Goal: Task Accomplishment & Management: Manage account settings

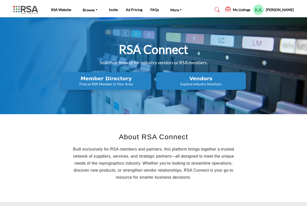
click at [229, 8] on icon at bounding box center [228, 9] width 6 height 5
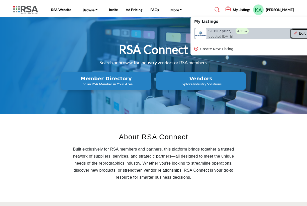
click at [285, 32] on button "Edit" at bounding box center [299, 33] width 18 height 9
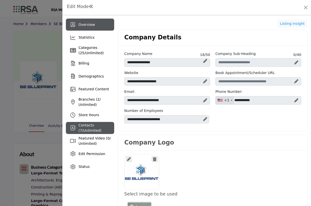
click at [82, 125] on span "Contacts ( 7 / Unlimited )" at bounding box center [89, 127] width 23 height 9
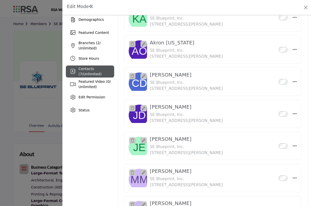
scroll to position [57, 0]
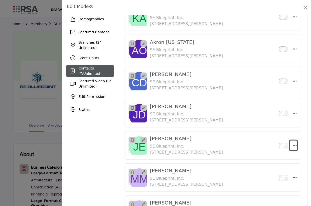
click at [293, 145] on icon "Select Droddown options" at bounding box center [295, 145] width 4 height 5
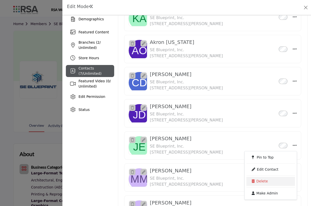
click at [257, 180] on link "Delete" at bounding box center [270, 181] width 49 height 9
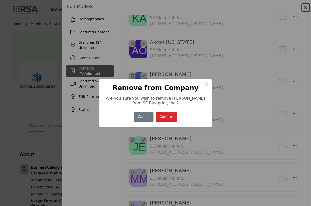
click at [163, 117] on button "Confirm" at bounding box center [167, 117] width 22 height 10
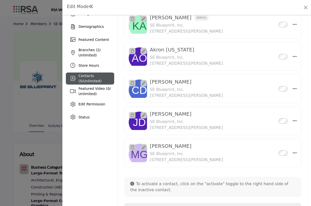
scroll to position [86, 0]
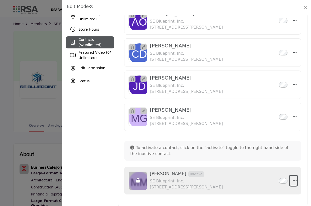
click at [293, 181] on icon "button" at bounding box center [295, 180] width 4 height 5
click at [262, 182] on div "Mark Mathias Inactive SE Blueprint, Inc. 2035 Hamilton Ave, Cleveland, OH 44114…" at bounding box center [213, 180] width 126 height 19
click at [293, 181] on icon "button" at bounding box center [295, 180] width 4 height 5
click at [293, 180] on icon "button" at bounding box center [295, 180] width 4 height 5
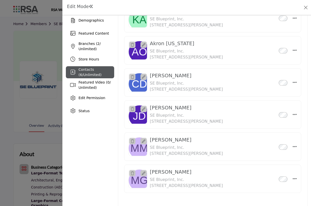
scroll to position [57, 0]
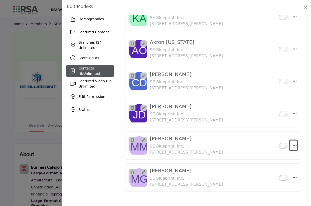
click at [293, 145] on icon "Select Droddown options" at bounding box center [295, 145] width 4 height 5
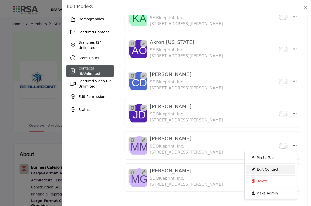
click at [267, 169] on link "Edit Contact" at bounding box center [270, 168] width 49 height 9
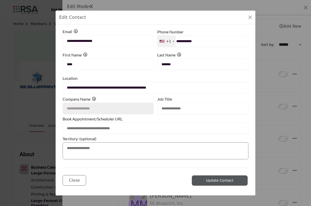
click at [198, 109] on input "text" at bounding box center [202, 108] width 91 height 12
type input "*"
type input "********"
drag, startPoint x: 225, startPoint y: 182, endPoint x: 223, endPoint y: 176, distance: 5.9
click at [225, 182] on span "Update Contact" at bounding box center [220, 180] width 28 height 4
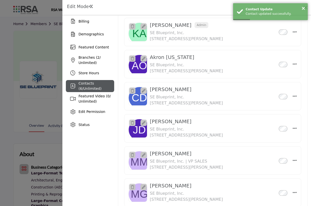
scroll to position [57, 0]
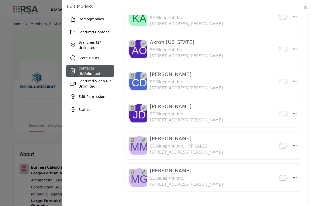
click at [143, 139] on icon at bounding box center [144, 140] width 4 height 4
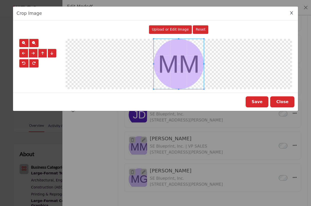
click at [287, 100] on button "Close" at bounding box center [282, 101] width 24 height 11
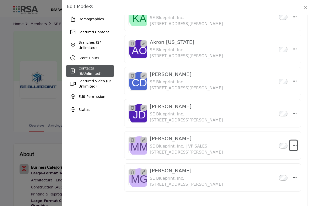
click at [290, 146] on button "Select Droddown options" at bounding box center [293, 145] width 7 height 10
click at [262, 141] on div "Mark Mathias Inactive SE Blueprint, Inc. | VP SALES 2035 Hamilton Ave, Clevelan…" at bounding box center [213, 145] width 126 height 20
click at [293, 145] on icon "Select Droddown options" at bounding box center [295, 145] width 4 height 5
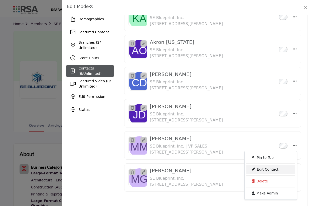
click at [267, 171] on link "Edit Contact" at bounding box center [270, 168] width 49 height 9
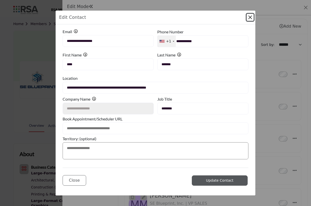
click at [249, 19] on button "Close Modal" at bounding box center [250, 17] width 7 height 7
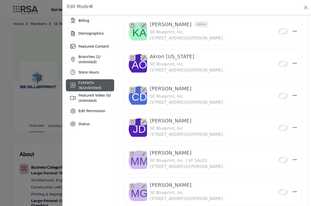
scroll to position [57, 0]
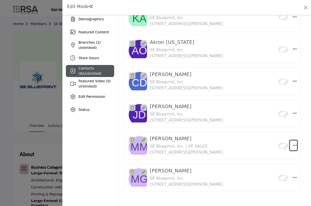
click at [293, 146] on icon "Select Droddown options" at bounding box center [295, 145] width 4 height 5
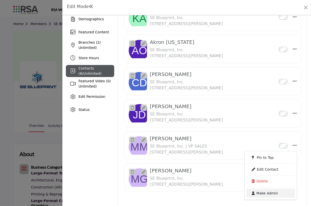
click at [267, 192] on link "Make Admin" at bounding box center [270, 192] width 49 height 9
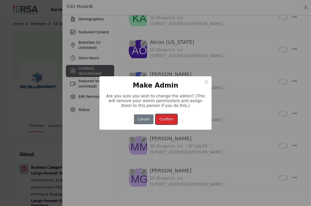
click at [167, 116] on button "Confirm" at bounding box center [167, 119] width 22 height 10
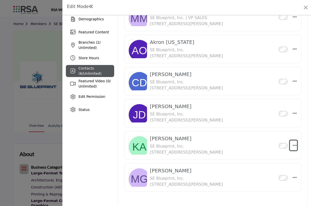
click at [293, 144] on icon "Select Droddown options" at bounding box center [295, 145] width 4 height 5
click at [293, 146] on icon "Select Droddown options" at bounding box center [295, 145] width 4 height 5
click at [265, 171] on link "Edit Contact" at bounding box center [270, 168] width 49 height 9
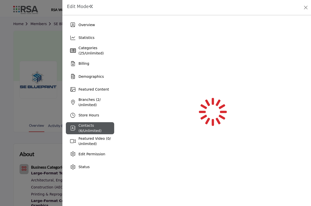
scroll to position [0, 0]
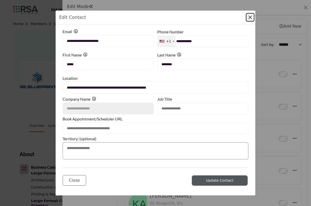
click at [249, 16] on button "Close Modal" at bounding box center [250, 17] width 7 height 7
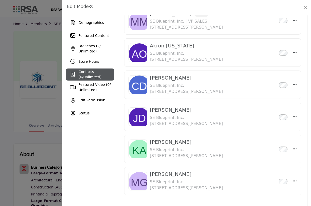
scroll to position [57, 0]
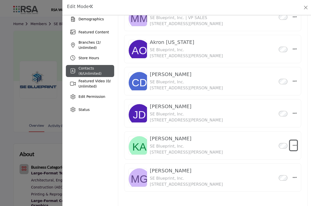
click at [293, 145] on icon "Select Droddown options" at bounding box center [295, 145] width 4 height 5
click at [178, 137] on h3 "Kevin Anderson Inactive" at bounding box center [186, 138] width 73 height 6
click at [293, 146] on icon "Select Droddown options" at bounding box center [295, 145] width 4 height 5
click at [266, 171] on link "Edit Contact" at bounding box center [270, 168] width 49 height 9
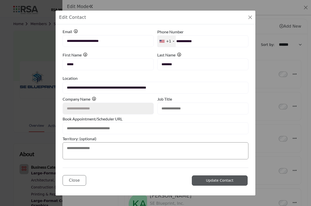
click at [220, 181] on span "Update Contact" at bounding box center [220, 180] width 28 height 4
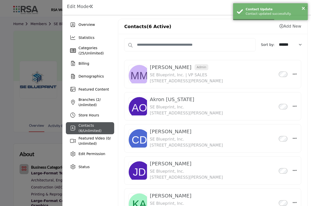
scroll to position [64, 0]
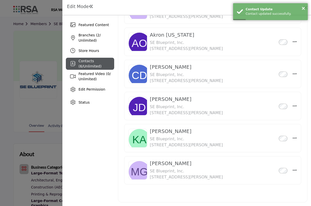
click at [223, 130] on h3 "Kevin Anderson Inactive" at bounding box center [186, 131] width 73 height 6
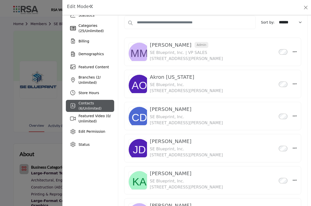
scroll to position [29, 0]
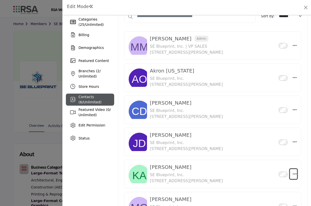
click at [293, 174] on icon "Select Droddown options" at bounding box center [295, 173] width 4 height 5
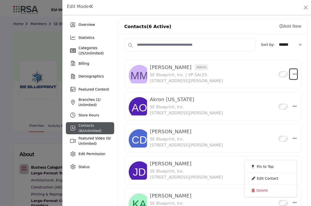
click at [293, 73] on icon "Select Droddown options" at bounding box center [295, 74] width 4 height 5
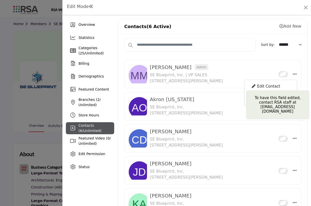
click at [269, 85] on div "Edit Contact" at bounding box center [270, 87] width 49 height 10
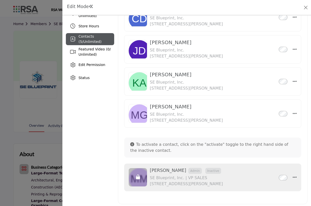
scroll to position [91, 0]
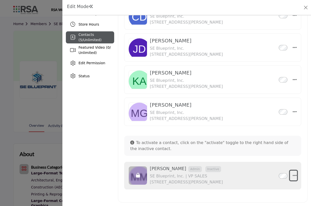
click at [292, 173] on button "button" at bounding box center [293, 175] width 7 height 10
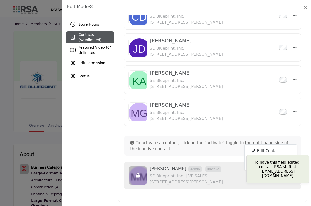
click at [268, 150] on div "Edit Contact" at bounding box center [270, 151] width 49 height 10
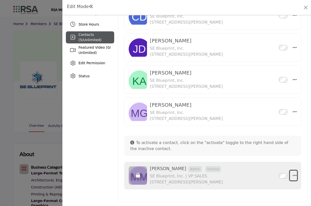
click at [293, 176] on icon "button" at bounding box center [295, 175] width 4 height 5
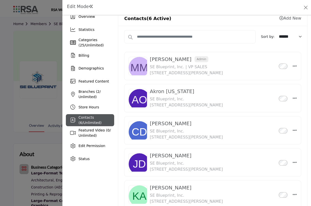
scroll to position [0, 0]
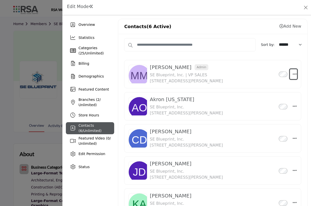
click at [290, 74] on button "Select Droddown options" at bounding box center [293, 74] width 7 height 10
click at [244, 68] on div "Mark Mathias Admin Inactive SE Blueprint, Inc. | VP SALES 2035 Hamilton Ave, Cl…" at bounding box center [213, 74] width 126 height 20
click at [195, 67] on span "Admin" at bounding box center [202, 67] width 14 height 6
click at [293, 72] on icon "Select Droddown options" at bounding box center [295, 74] width 4 height 5
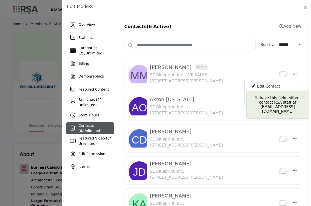
click at [263, 86] on div "Edit Contact" at bounding box center [270, 87] width 49 height 10
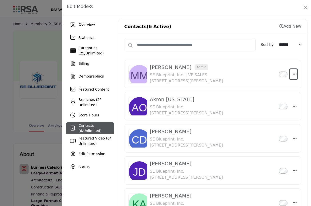
click at [293, 72] on icon "Select Droddown options" at bounding box center [295, 74] width 4 height 5
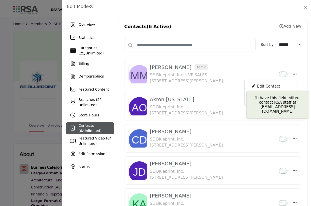
click at [266, 85] on div "Edit Contact" at bounding box center [270, 87] width 49 height 10
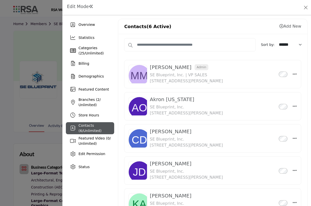
click at [166, 67] on h3 "Mark Mathias Admin Inactive" at bounding box center [186, 67] width 73 height 6
click at [223, 71] on div "Mark Mathias Admin Inactive SE Blueprint, Inc. | VP SALES 2035 Hamilton Ave, Cl…" at bounding box center [186, 74] width 73 height 20
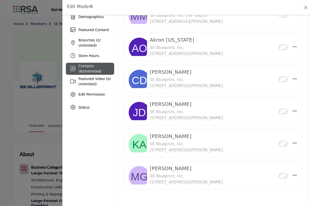
scroll to position [64, 0]
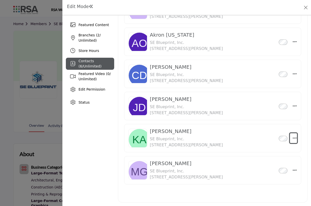
click at [293, 137] on icon "Select Droddown options" at bounding box center [295, 137] width 4 height 5
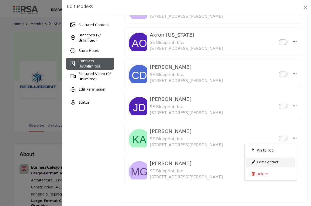
click at [265, 163] on link "Edit Contact" at bounding box center [270, 161] width 49 height 9
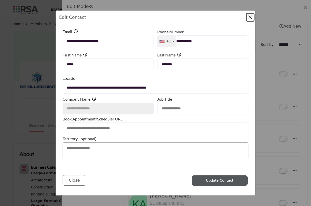
click at [251, 17] on button "Close Modal" at bounding box center [250, 17] width 7 height 7
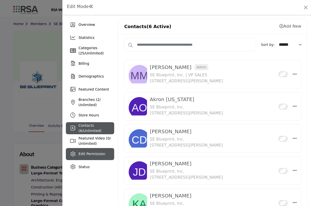
click at [92, 154] on span "Edit Permission" at bounding box center [91, 153] width 27 height 4
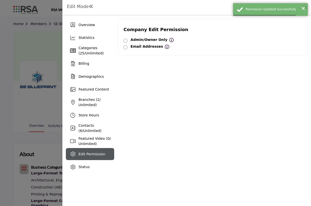
click at [128, 48] on div "Email Addresses If you wish to allow anyone with a specific email address to ed…" at bounding box center [212, 46] width 179 height 7
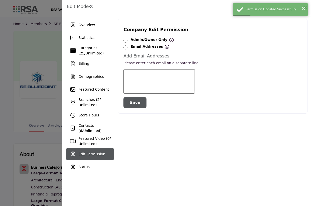
click at [238, 59] on div "Add Email Addresses Please enter each email on a separate line." at bounding box center [213, 61] width 184 height 16
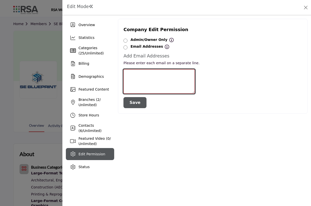
click at [135, 73] on textarea at bounding box center [158, 81] width 71 height 24
click at [135, 72] on textarea at bounding box center [158, 81] width 71 height 24
type textarea "**********"
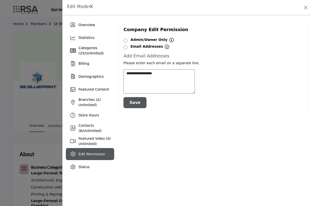
click at [133, 101] on button "Save" at bounding box center [134, 102] width 23 height 11
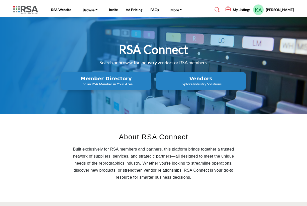
click at [227, 9] on icon at bounding box center [228, 9] width 6 height 5
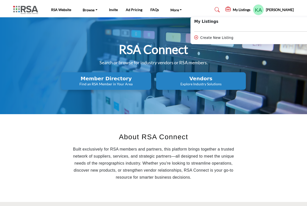
click at [274, 9] on h5 "[PERSON_NAME]" at bounding box center [280, 9] width 28 height 5
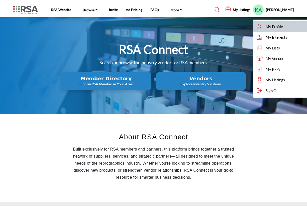
click at [274, 26] on span "My Profile" at bounding box center [273, 27] width 17 height 6
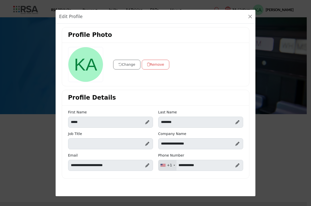
click at [125, 64] on button "Change" at bounding box center [127, 65] width 28 height 10
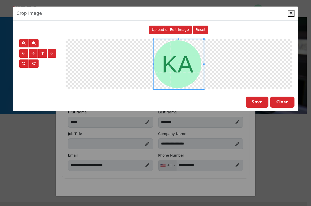
click at [282, 104] on button "Close" at bounding box center [282, 101] width 24 height 11
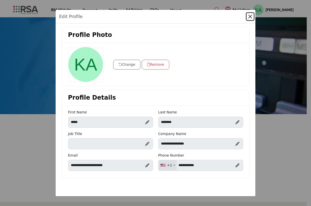
click at [251, 15] on button "Close" at bounding box center [250, 16] width 7 height 7
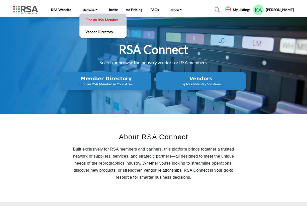
click at [94, 19] on link "Find an RSA Member" at bounding box center [103, 19] width 42 height 7
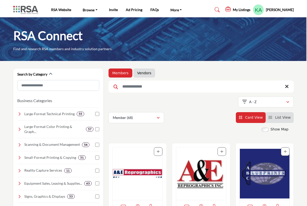
scroll to position [26, 0]
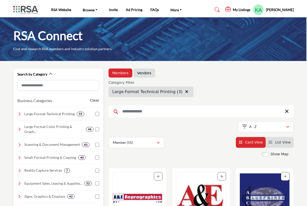
click at [96, 98] on buton "Clear" at bounding box center [94, 100] width 9 height 5
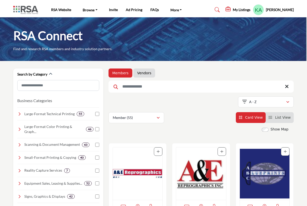
click at [279, 9] on h5 "[PERSON_NAME]" at bounding box center [280, 9] width 28 height 5
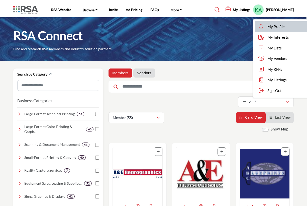
click at [278, 28] on span "My Profile" at bounding box center [275, 27] width 17 height 6
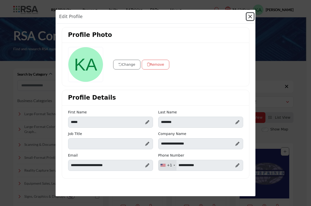
click at [251, 15] on button "Close" at bounding box center [250, 16] width 7 height 7
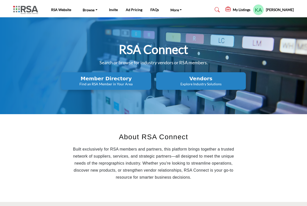
click at [279, 10] on h5 "[PERSON_NAME]" at bounding box center [280, 9] width 28 height 5
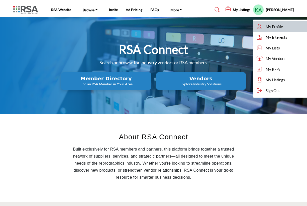
click at [275, 28] on span "My Profile" at bounding box center [273, 27] width 17 height 6
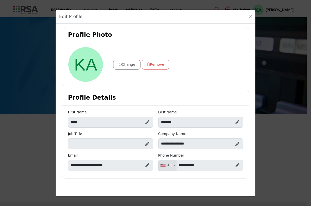
click at [146, 143] on icon at bounding box center [147, 143] width 4 height 4
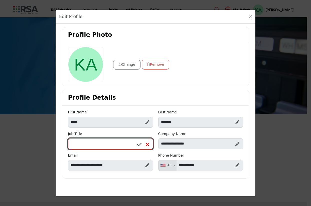
click at [125, 143] on input "Enter Job Title" at bounding box center [110, 143] width 85 height 11
type input "*"
type input "*********"
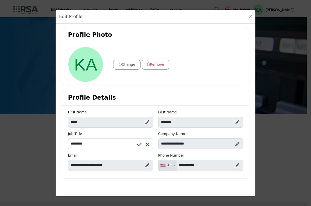
click at [124, 88] on div "Profile Photo Change Remove Profile Details First Name ***** Last Name" at bounding box center [155, 102] width 193 height 151
click at [250, 13] on div "Edit Profile" at bounding box center [156, 17] width 200 height 14
click at [250, 16] on button "Close" at bounding box center [250, 16] width 7 height 7
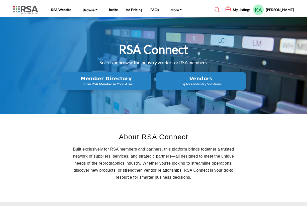
click at [280, 10] on h5 "[PERSON_NAME]" at bounding box center [280, 9] width 28 height 5
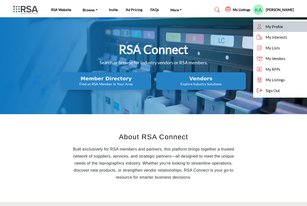
click at [281, 26] on span "My Profile" at bounding box center [273, 27] width 17 height 6
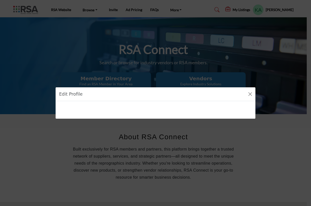
click at [71, 95] on h1 "Edit Profile" at bounding box center [71, 94] width 24 height 7
click at [250, 94] on button "Close" at bounding box center [250, 93] width 7 height 7
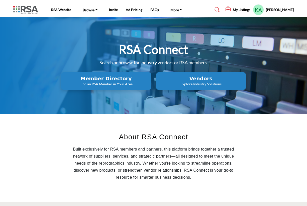
click at [259, 11] on profile-featured-aef003e2-32d5-40a9-94ef-f70dba807f61 "Show hide supplier dropdown" at bounding box center [258, 9] width 11 height 11
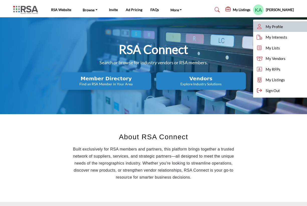
click at [270, 26] on span "My Profile" at bounding box center [273, 27] width 17 height 6
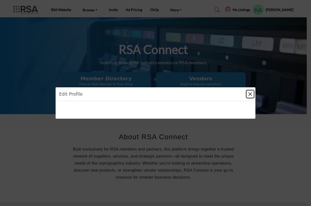
click at [250, 94] on button "Close" at bounding box center [250, 93] width 7 height 7
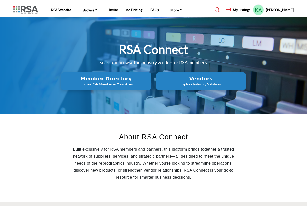
click at [243, 9] on h5 "My Listings" at bounding box center [242, 10] width 18 height 5
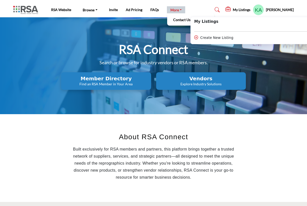
click at [178, 10] on link "More" at bounding box center [176, 9] width 19 height 7
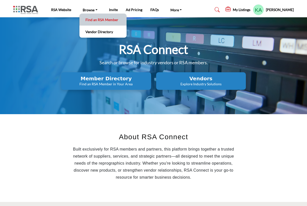
click at [90, 21] on link "Find an RSA Member" at bounding box center [103, 19] width 42 height 7
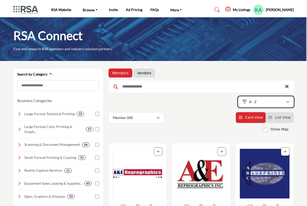
click at [288, 101] on icon "button" at bounding box center [287, 102] width 3 height 4
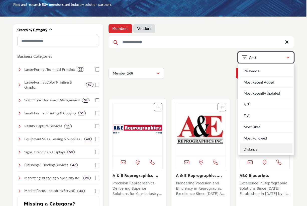
scroll to position [51, 0]
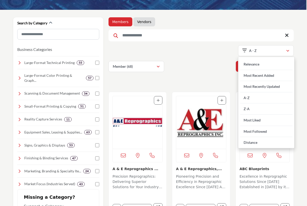
click at [207, 67] on div "Member (68) Member (68) Products (0)" at bounding box center [200, 66] width 185 height 11
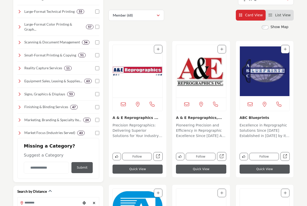
scroll to position [0, 0]
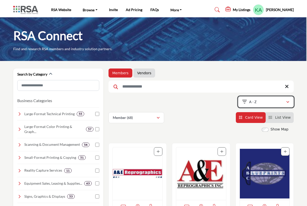
click at [288, 102] on icon "button" at bounding box center [287, 102] width 3 height 4
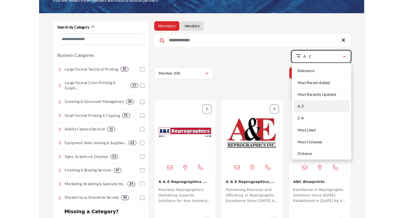
scroll to position [51, 0]
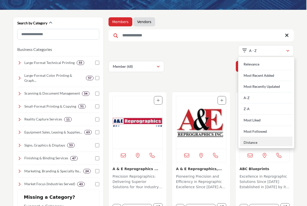
click at [254, 142] on div "Distance" at bounding box center [266, 141] width 52 height 9
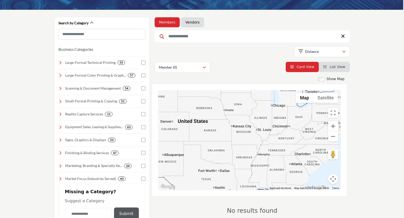
click at [306, 117] on div at bounding box center [249, 140] width 182 height 100
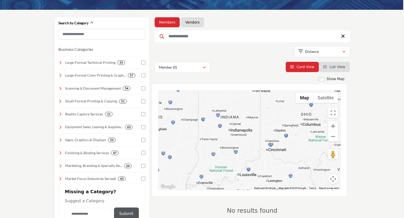
drag, startPoint x: 285, startPoint y: 131, endPoint x: 299, endPoint y: 138, distance: 15.5
click at [299, 138] on div at bounding box center [249, 140] width 182 height 100
